Goal: Find specific page/section: Find specific page/section

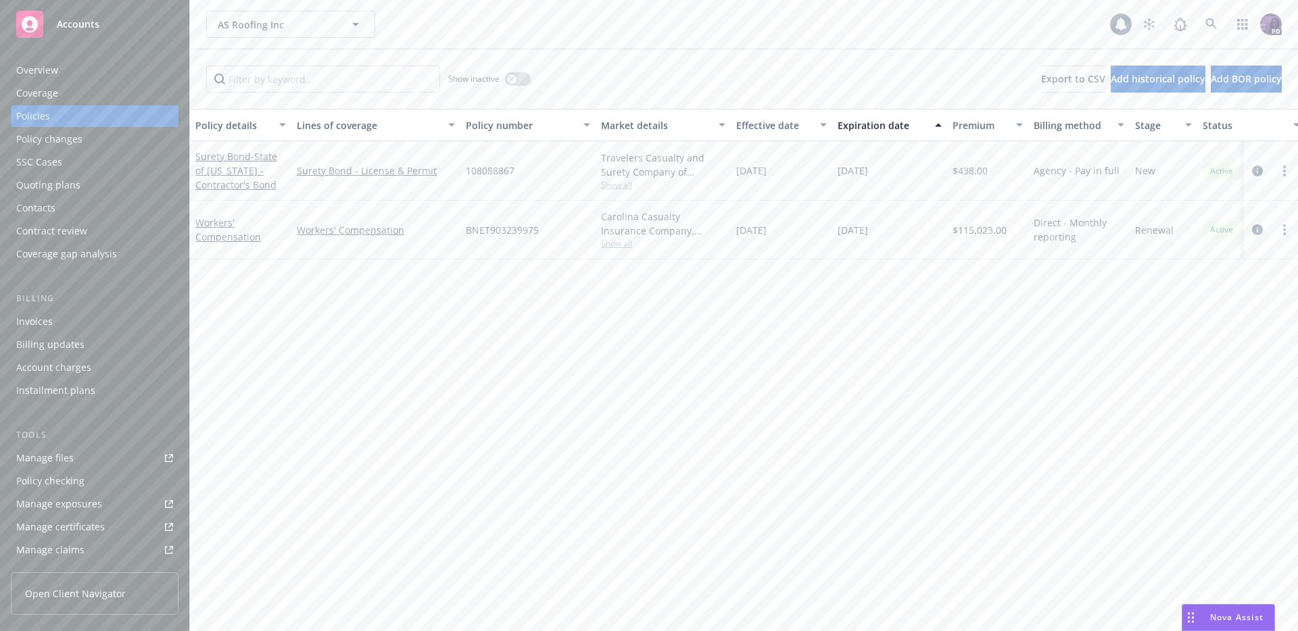
click at [464, 31] on div "AS Roofing Inc AS Roofing Inc" at bounding box center [658, 24] width 904 height 27
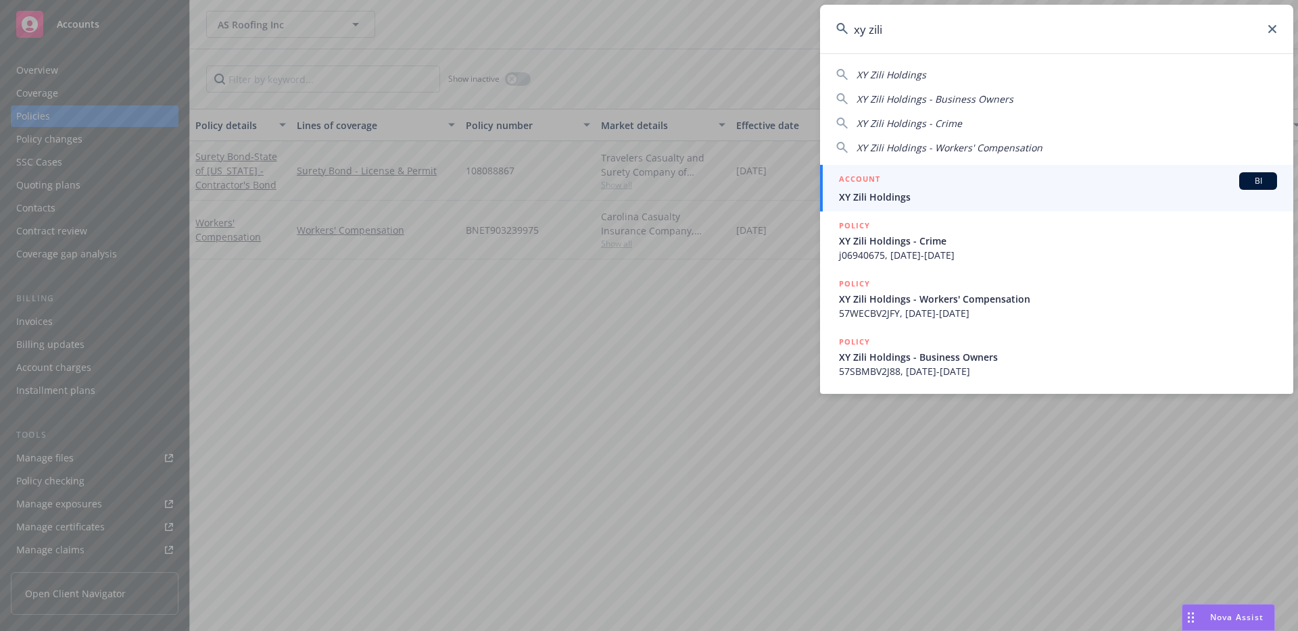
type input "xy zili"
click at [876, 203] on span "XY Zili Holdings" at bounding box center [1058, 197] width 438 height 14
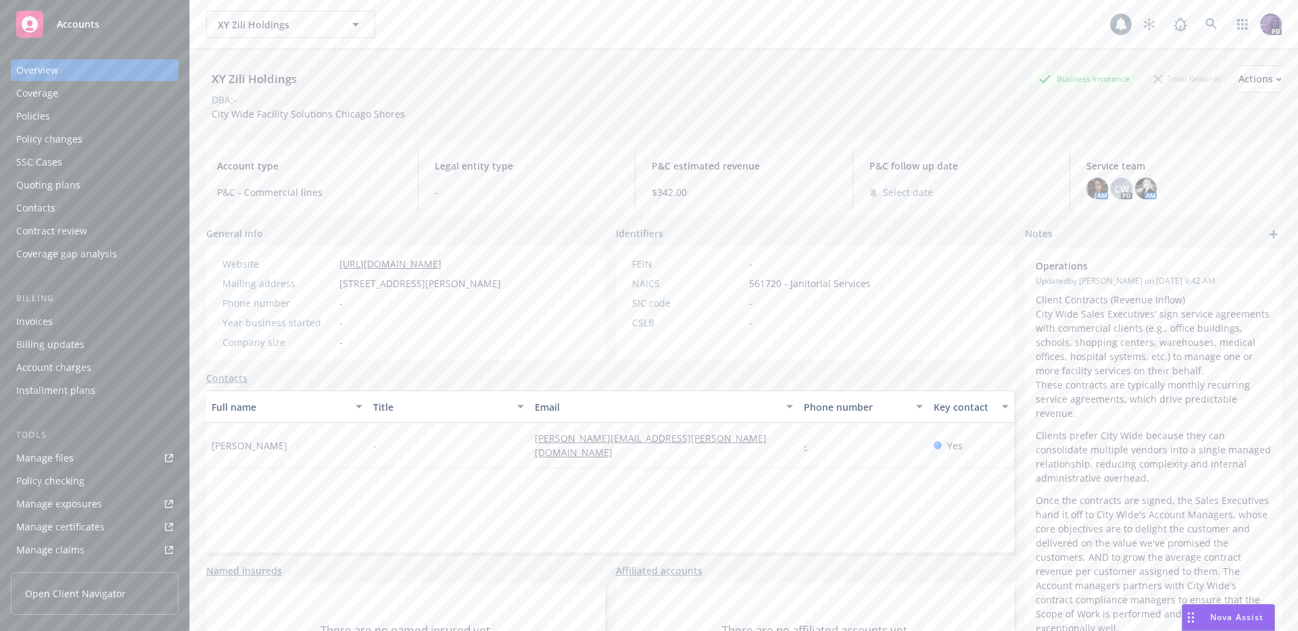
click at [136, 126] on div "Policies" at bounding box center [94, 116] width 157 height 22
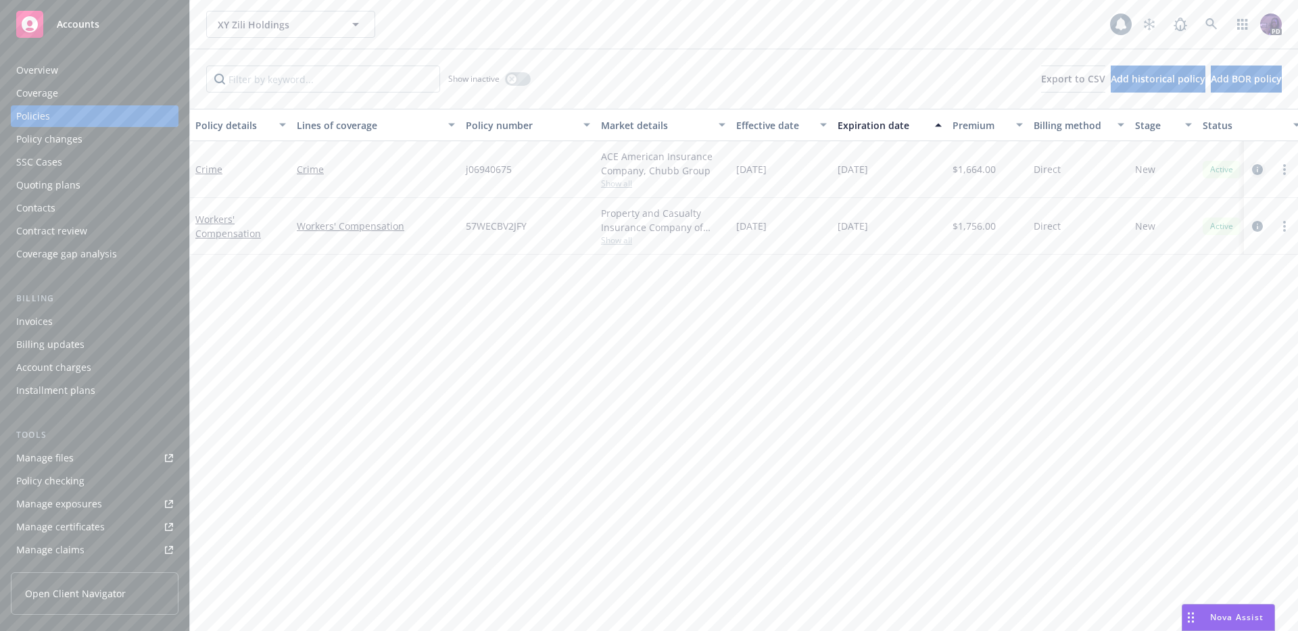
click at [1265, 168] on div at bounding box center [1270, 170] width 43 height 16
click at [1263, 168] on link "circleInformation" at bounding box center [1257, 170] width 16 height 16
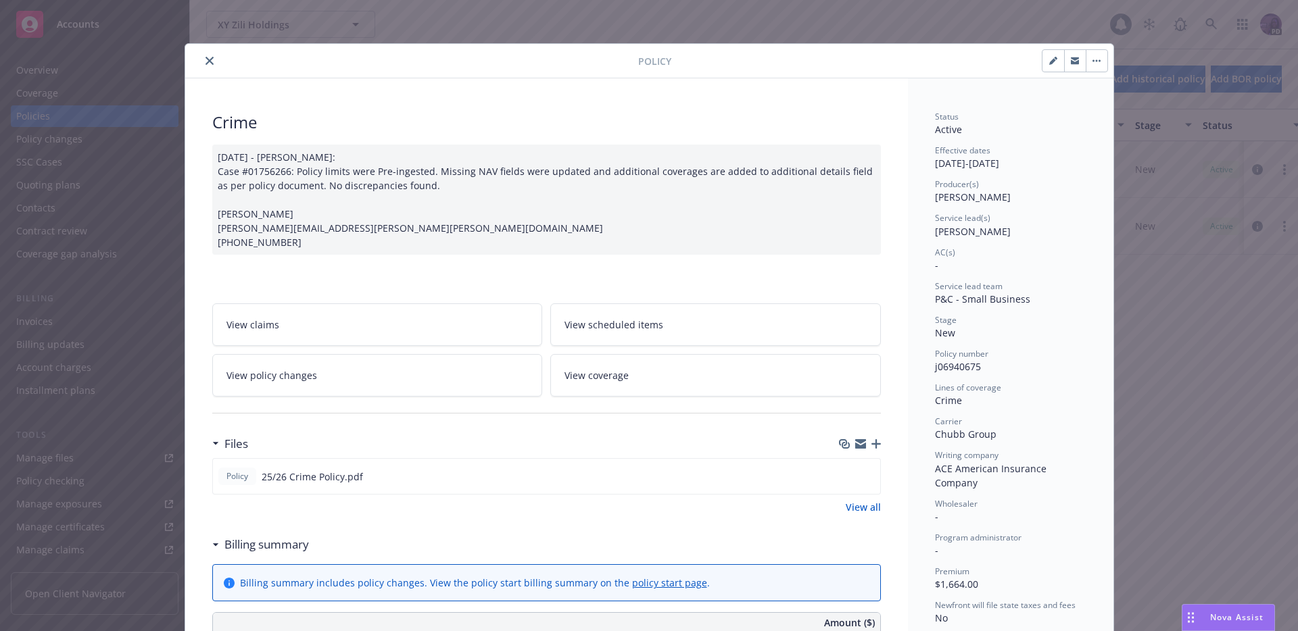
click at [1050, 63] on icon "button" at bounding box center [1053, 61] width 8 height 8
select select "NEW"
select select "12"
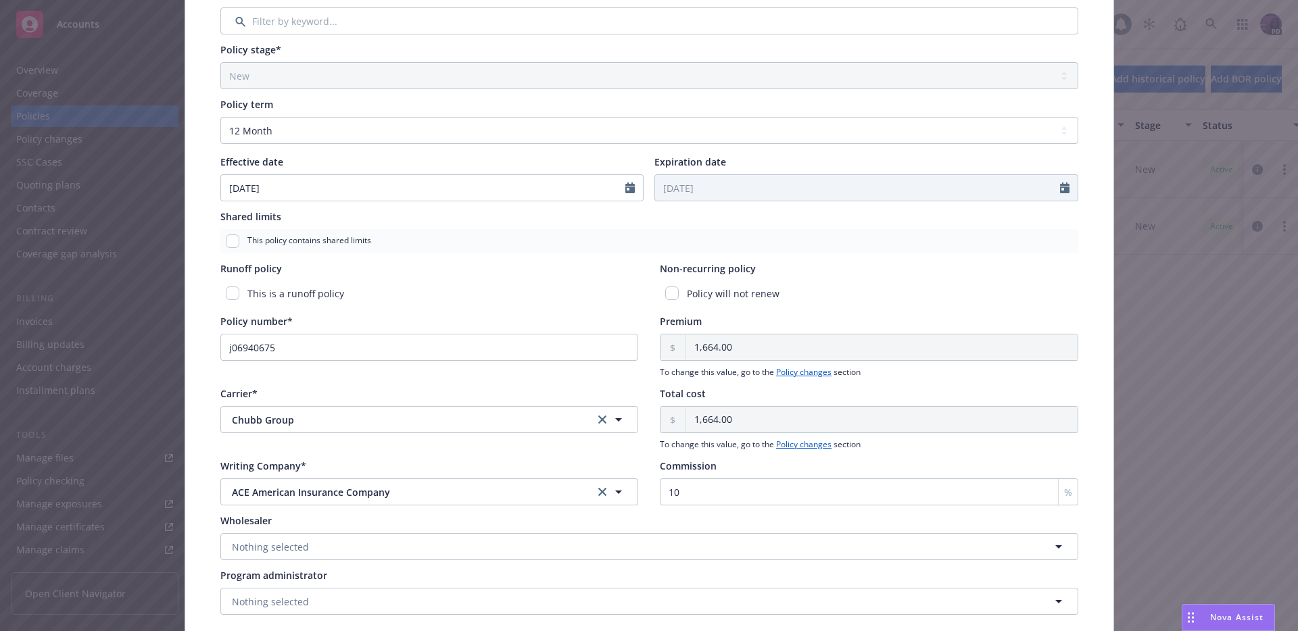
scroll to position [476, 0]
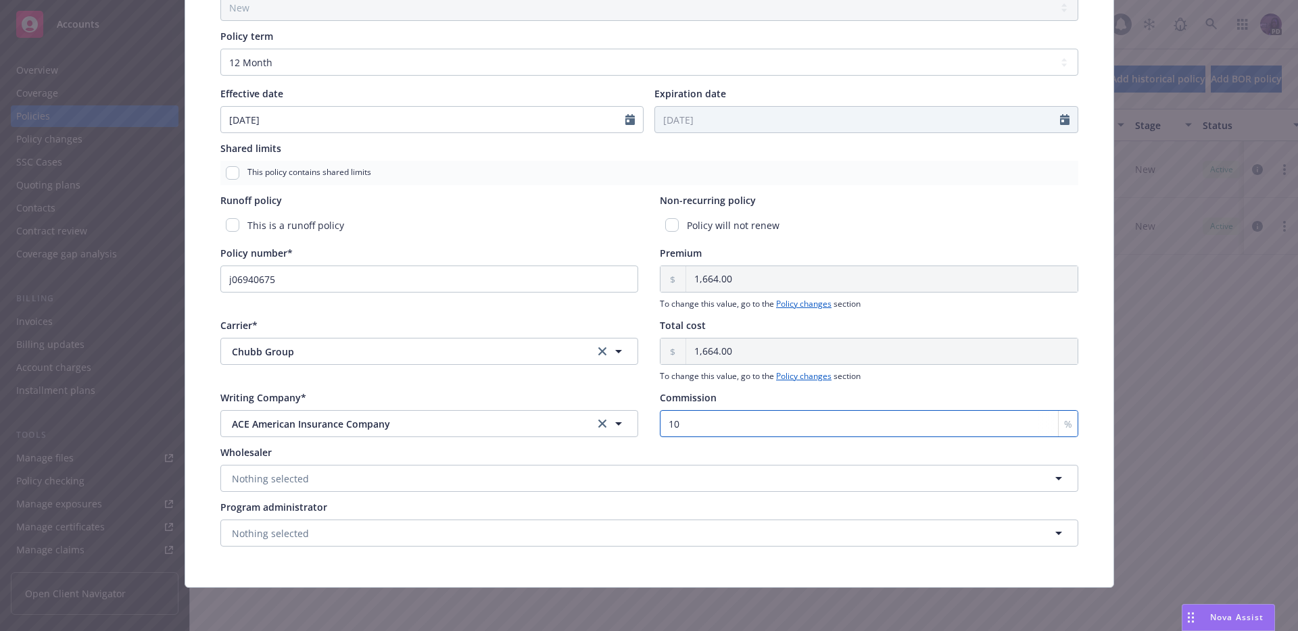
click at [728, 420] on input "10" at bounding box center [869, 423] width 418 height 27
click at [643, 436] on div "Writing Company* ACE American Insurance Company ACE American Insurance Company …" at bounding box center [649, 414] width 858 height 47
drag, startPoint x: 687, startPoint y: 424, endPoint x: 635, endPoint y: 427, distance: 52.1
click at [635, 427] on div "Writing Company* ACE American Insurance Company ACE American Insurance Company …" at bounding box center [649, 414] width 858 height 47
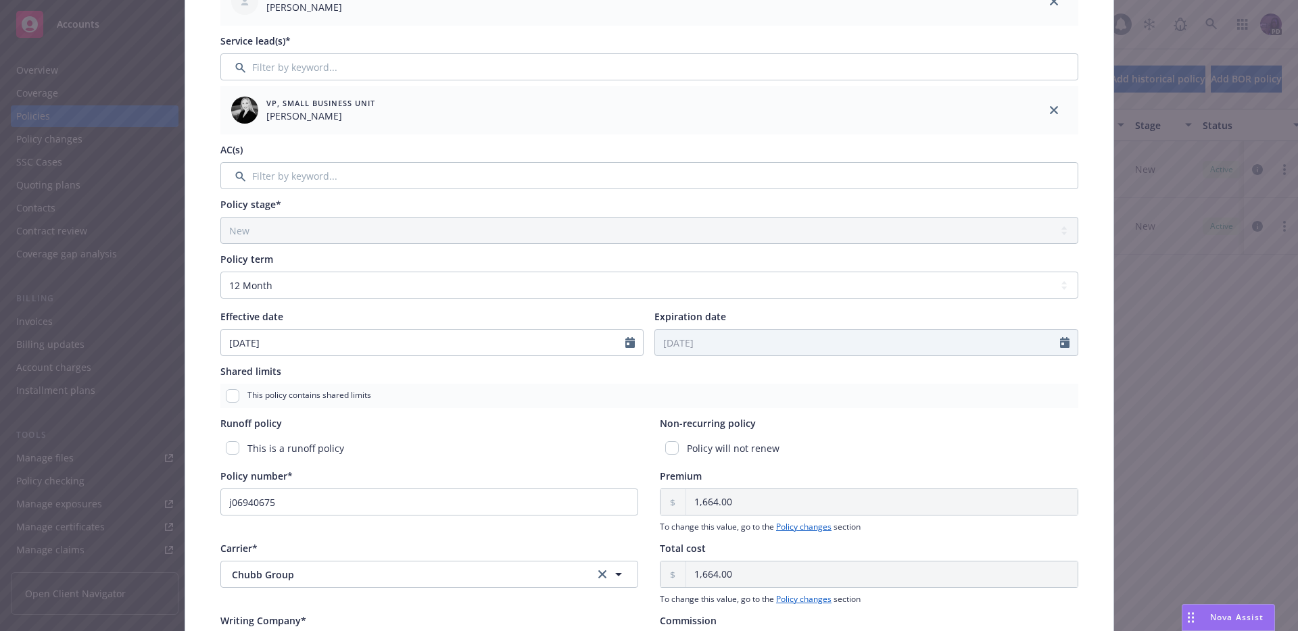
scroll to position [0, 0]
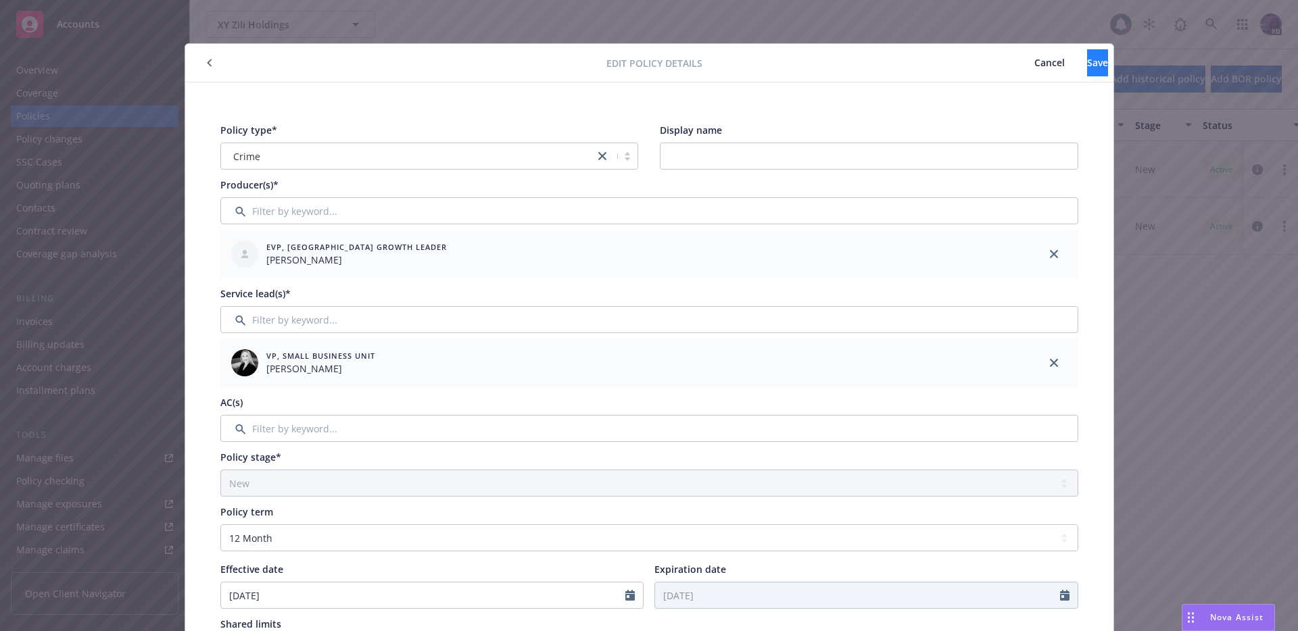
type input "20"
click at [1087, 66] on button "Save" at bounding box center [1097, 62] width 21 height 27
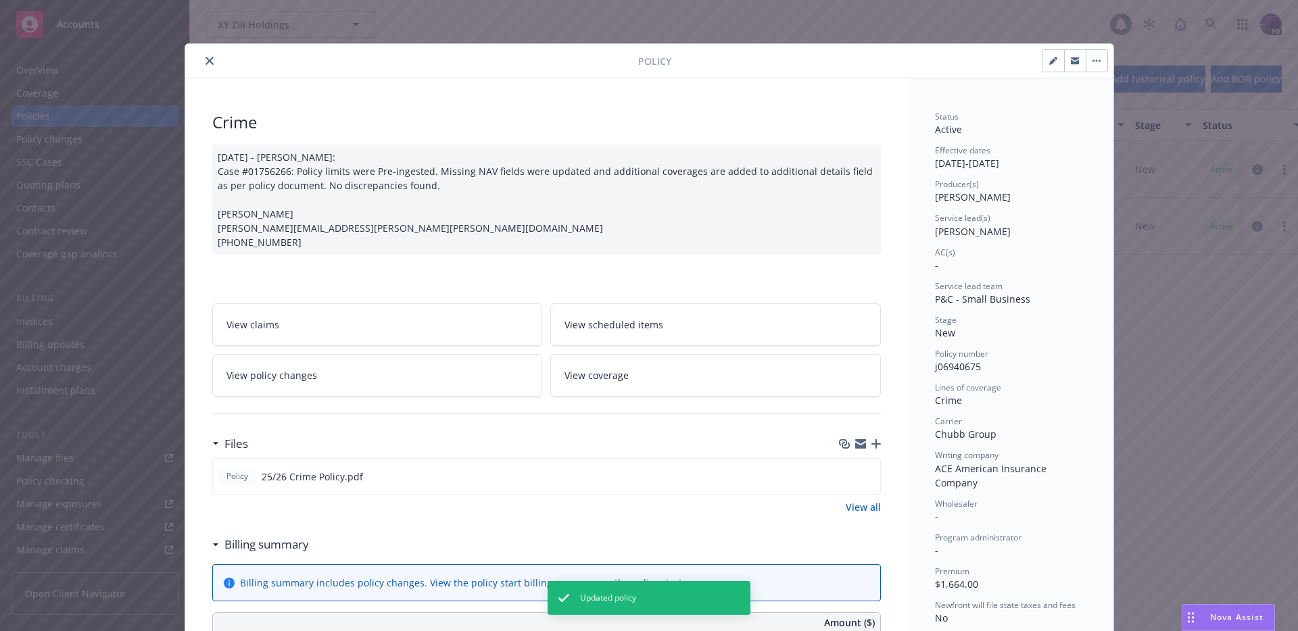
click at [209, 58] on button "close" at bounding box center [209, 61] width 16 height 16
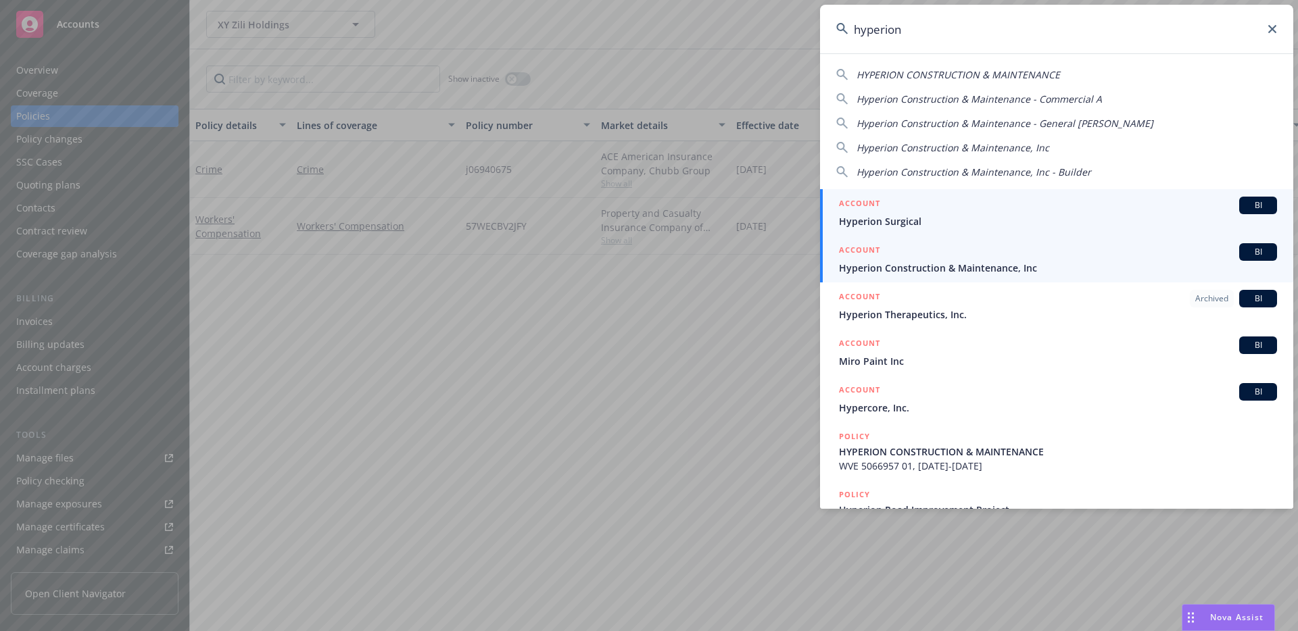
type input "hyperion"
click at [915, 262] on span "Hyperion Construction & Maintenance, Inc" at bounding box center [1058, 268] width 438 height 14
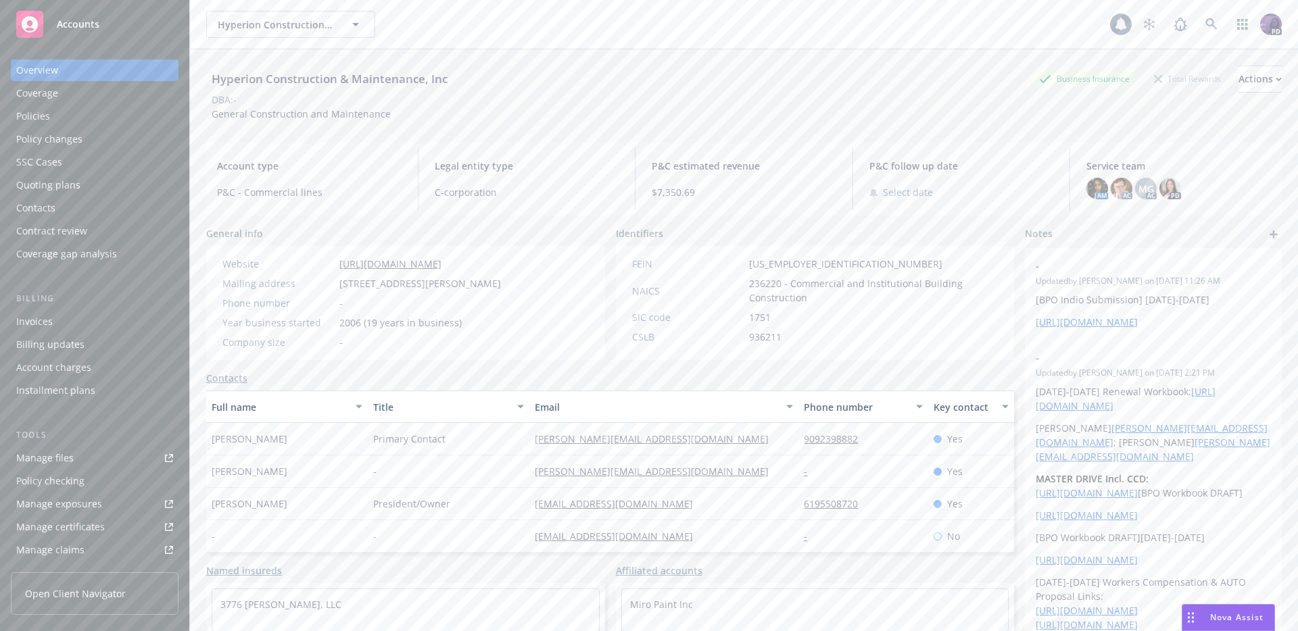
click at [110, 187] on div "Quoting plans" at bounding box center [94, 185] width 157 height 22
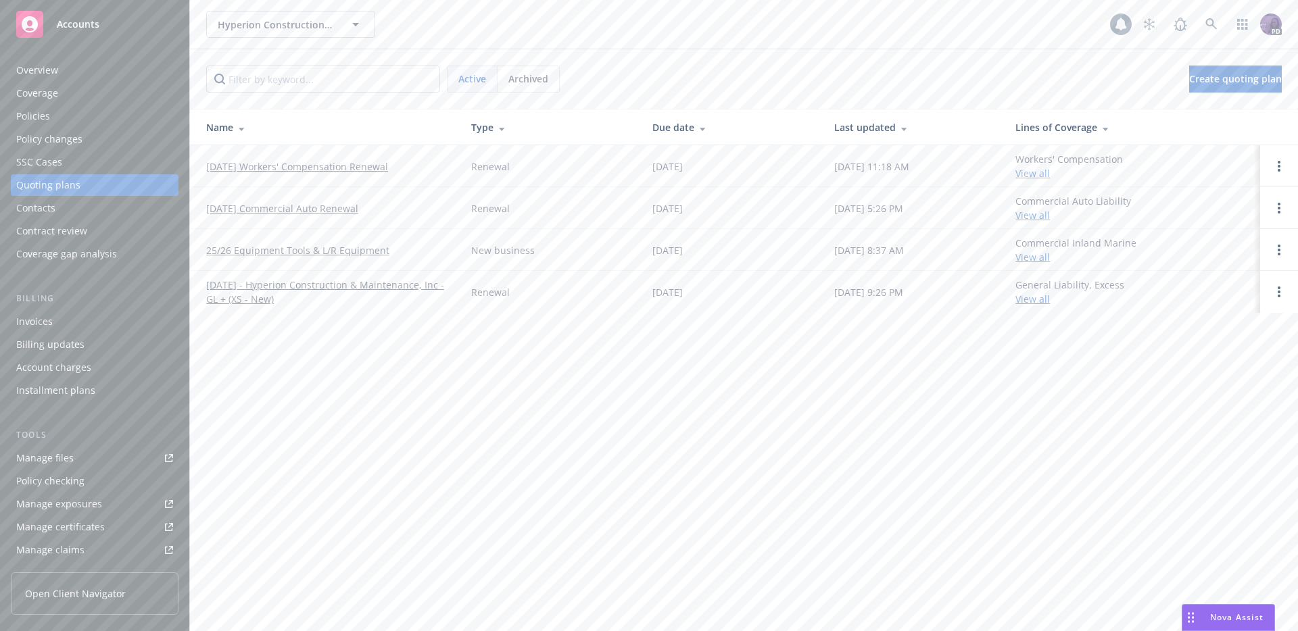
click at [287, 170] on link "[DATE] Workers' Compensation Renewal" at bounding box center [297, 167] width 182 height 14
